Goal: Communication & Community: Participate in discussion

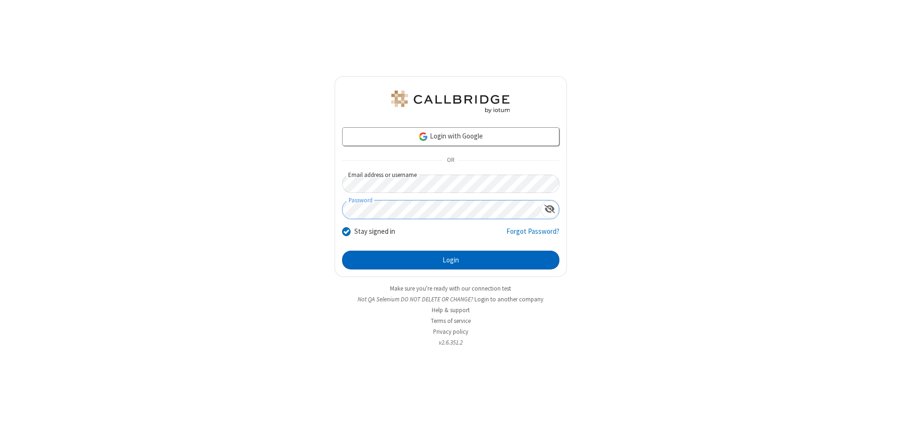
click at [450, 260] on button "Login" at bounding box center [450, 260] width 217 height 19
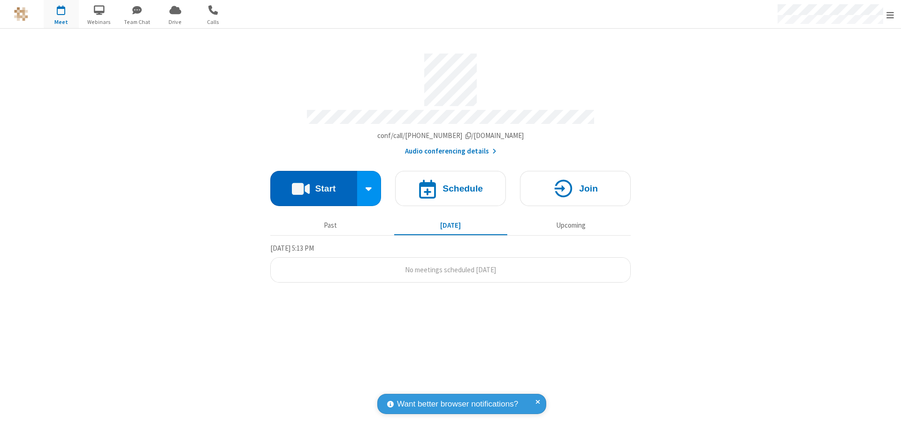
click at [313, 184] on button "Start" at bounding box center [313, 188] width 87 height 35
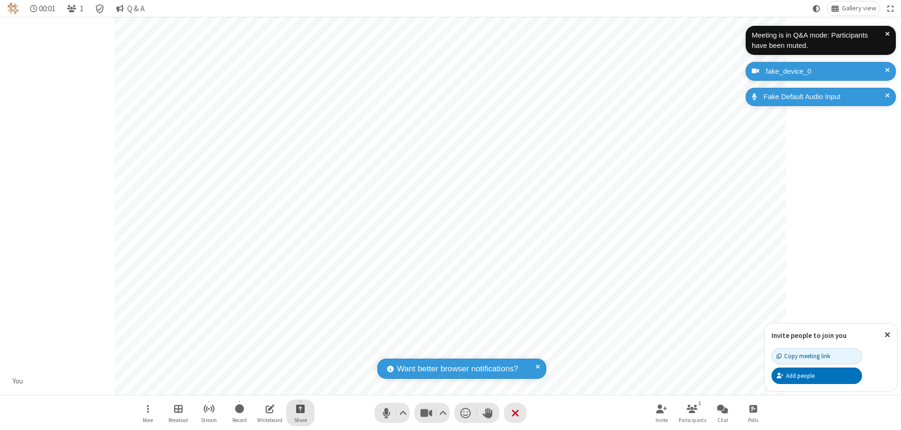
click at [300, 408] on span "Start sharing" at bounding box center [300, 409] width 9 height 12
click at [262, 386] on span "Share my screen" at bounding box center [262, 386] width 11 height 8
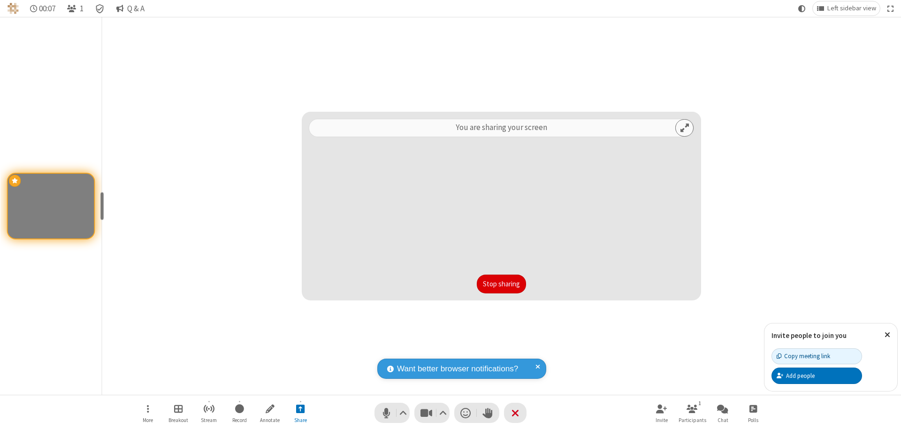
click at [501, 284] on button "Stop sharing" at bounding box center [501, 283] width 49 height 19
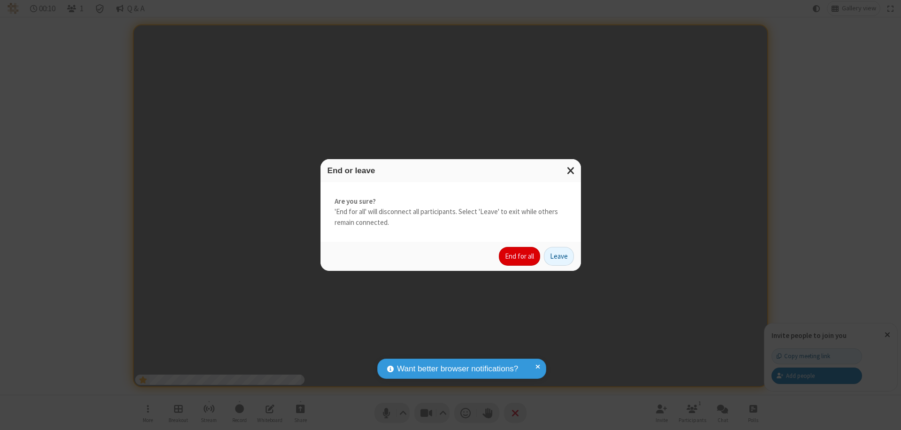
click at [520, 256] on button "End for all" at bounding box center [519, 256] width 41 height 19
